Goal: Task Accomplishment & Management: Complete application form

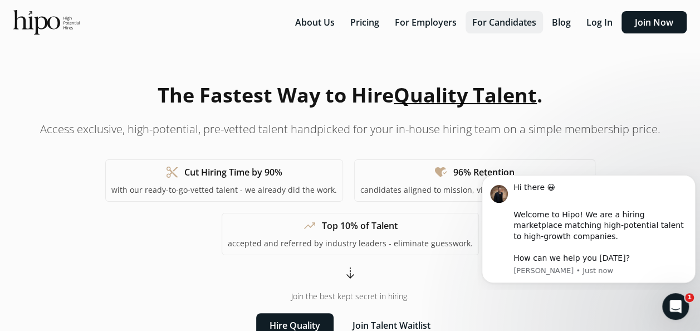
click at [503, 21] on button "For Candidates" at bounding box center [504, 22] width 77 height 22
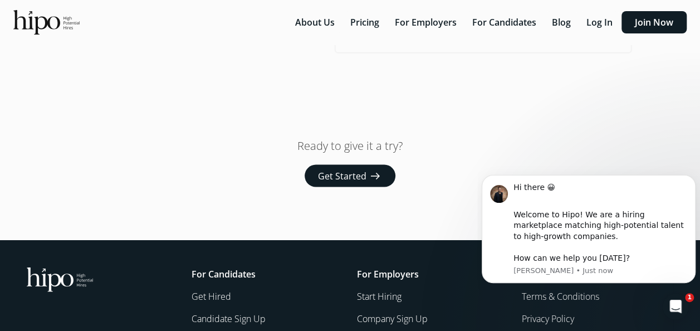
scroll to position [1029, 0]
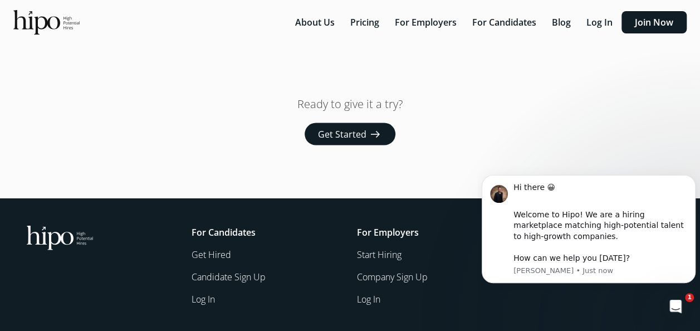
click at [366, 128] on button "Get Started arrow_right_alt" at bounding box center [350, 134] width 91 height 22
